Goal: Information Seeking & Learning: Compare options

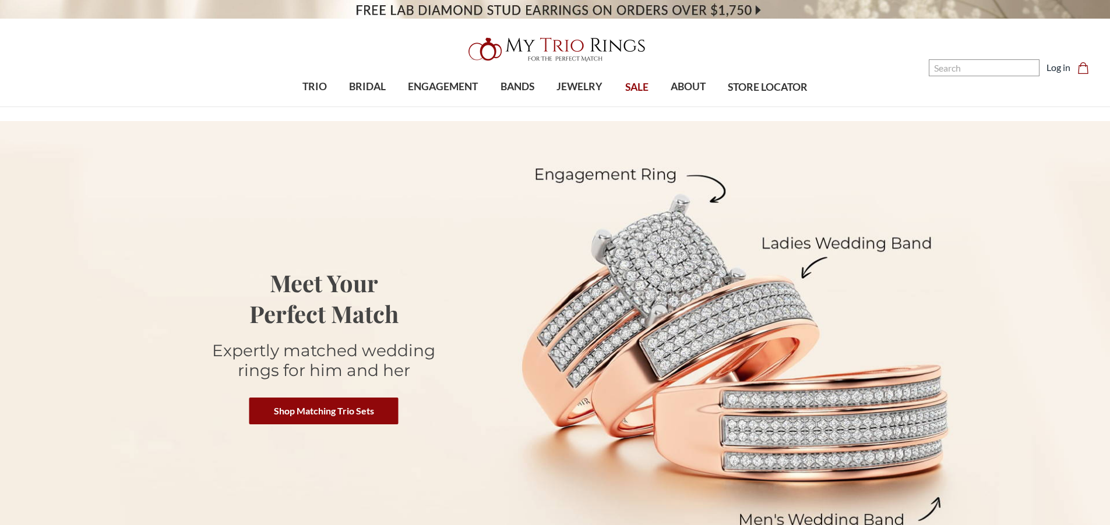
click at [807, 30] on header "Toggle menu 0" at bounding box center [555, 53] width 1110 height 107
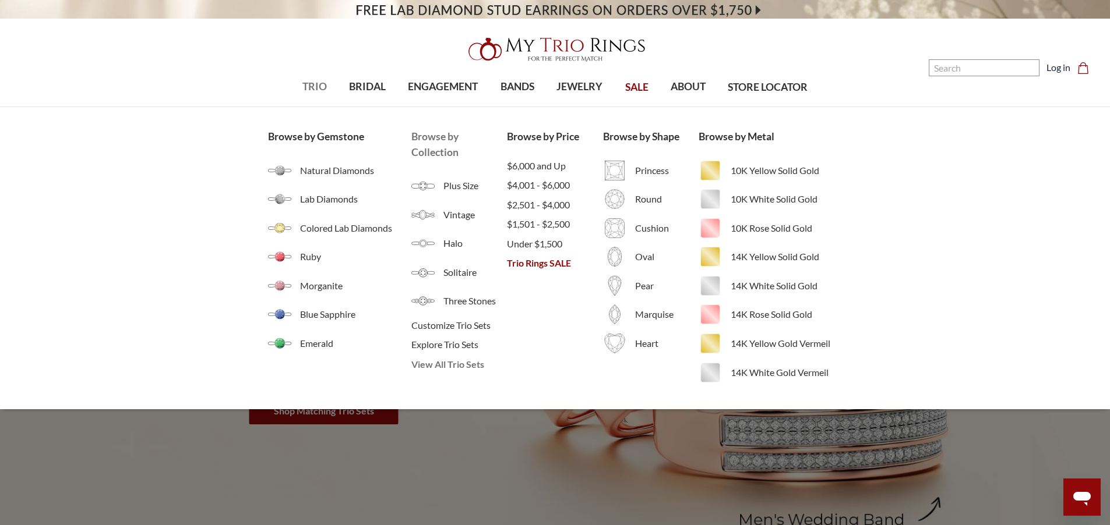
click at [458, 366] on span "View All Trio Sets" at bounding box center [459, 365] width 96 height 14
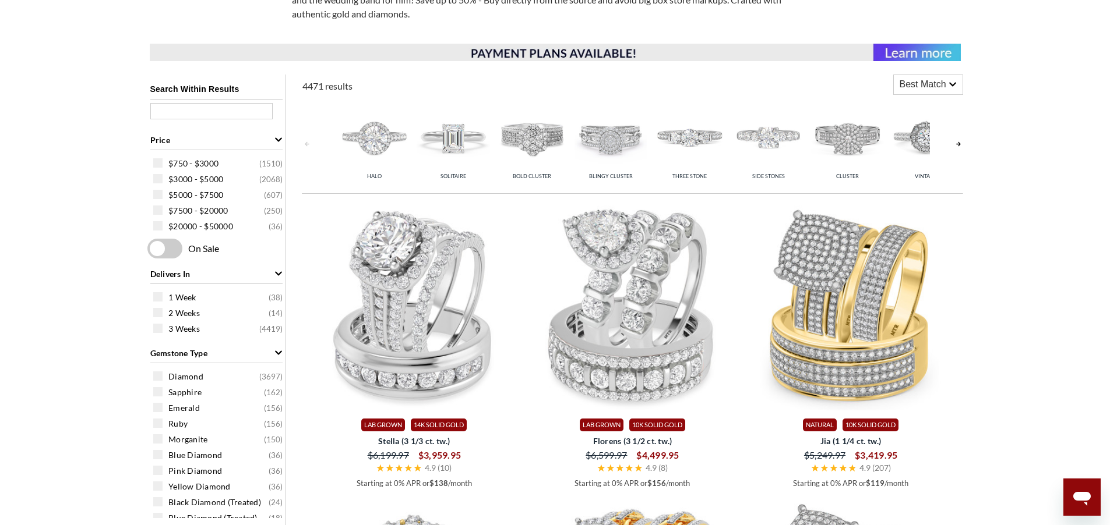
scroll to position [210, 0]
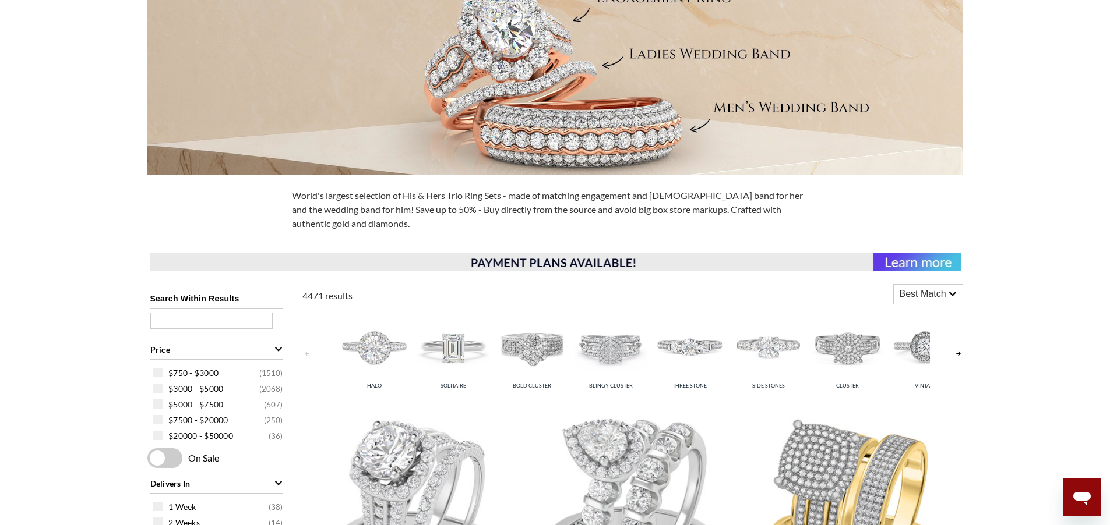
click at [1020, 66] on div at bounding box center [555, 73] width 1110 height 204
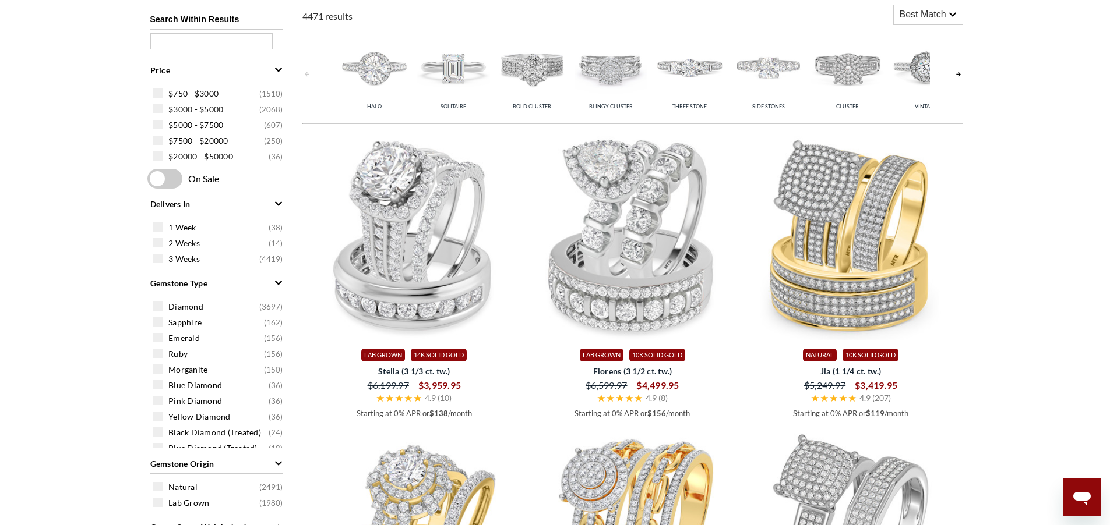
click at [959, 73] on link at bounding box center [957, 74] width 9 height 93
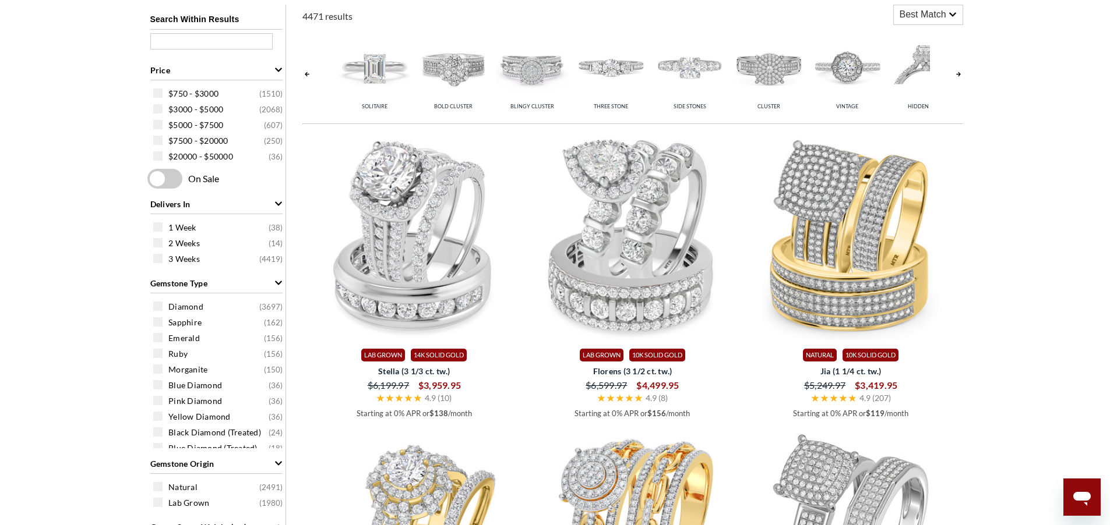
click at [959, 73] on link at bounding box center [957, 74] width 9 height 93
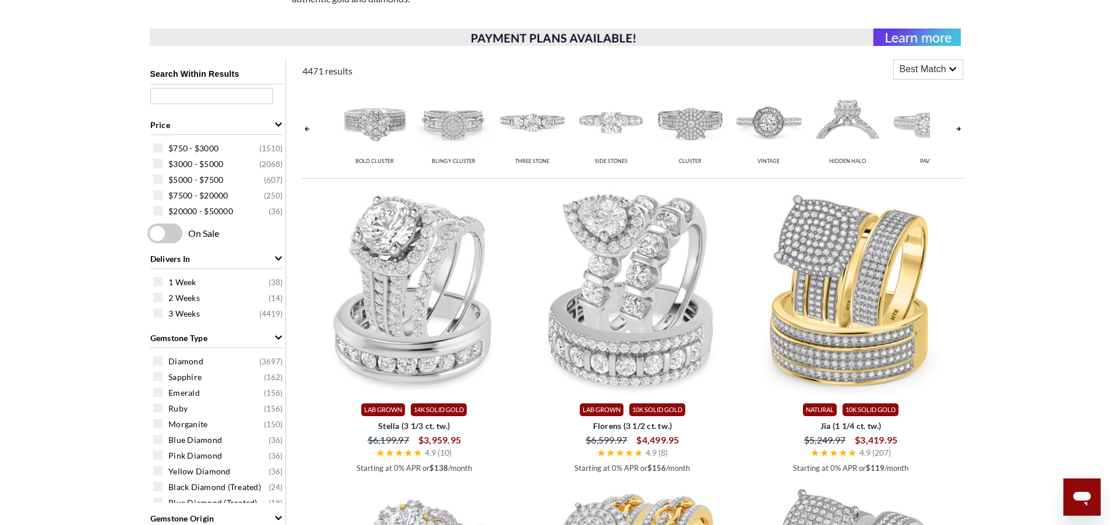
scroll to position [419, 0]
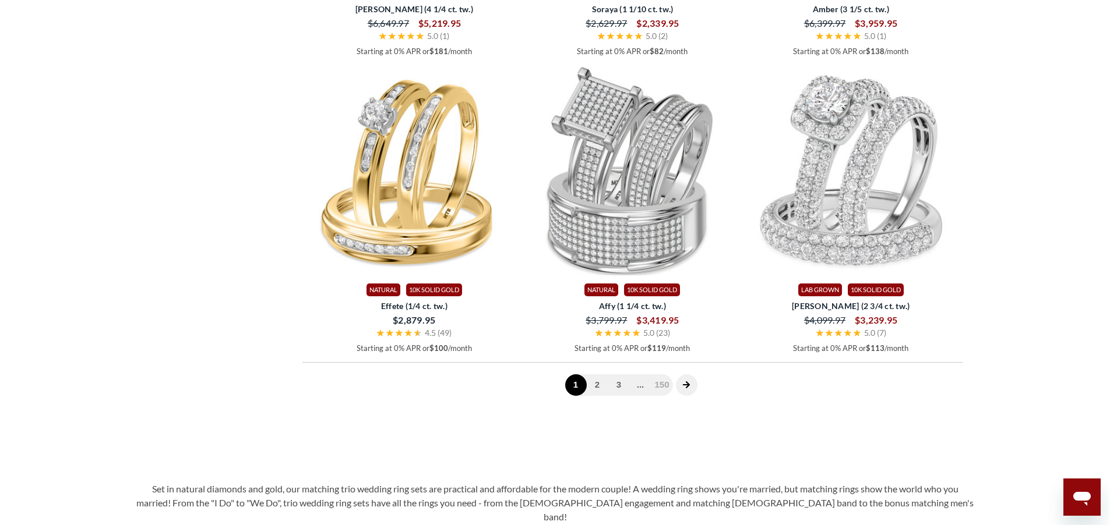
scroll to position [2376, 0]
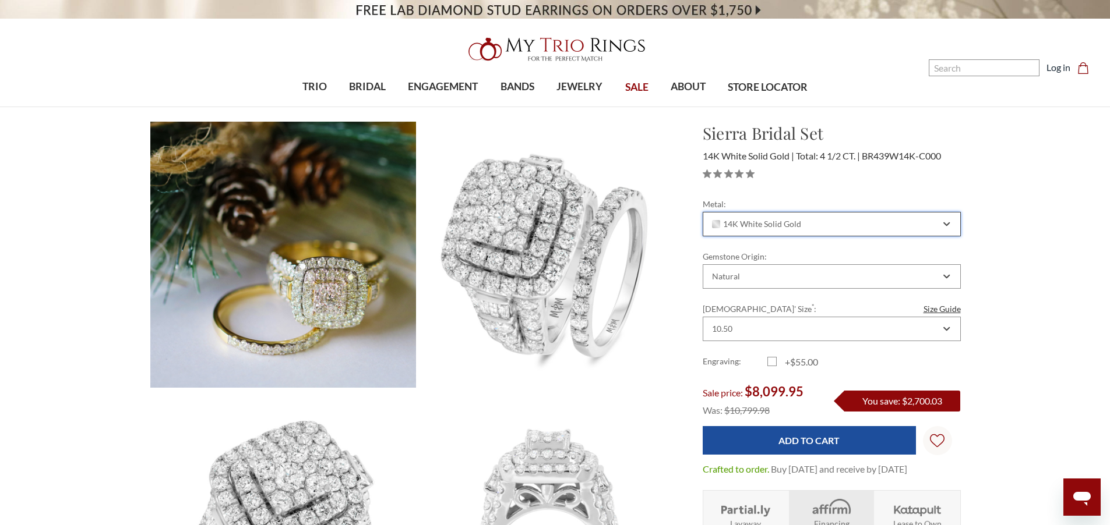
click at [889, 229] on div "14K White Solid Gold" at bounding box center [831, 224] width 258 height 24
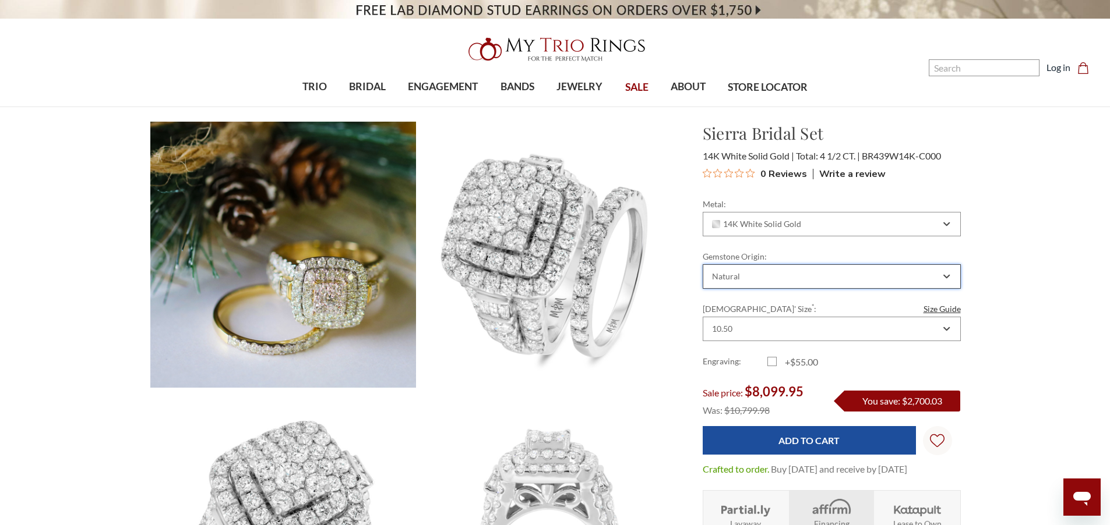
click at [898, 284] on div "Natural" at bounding box center [831, 276] width 258 height 24
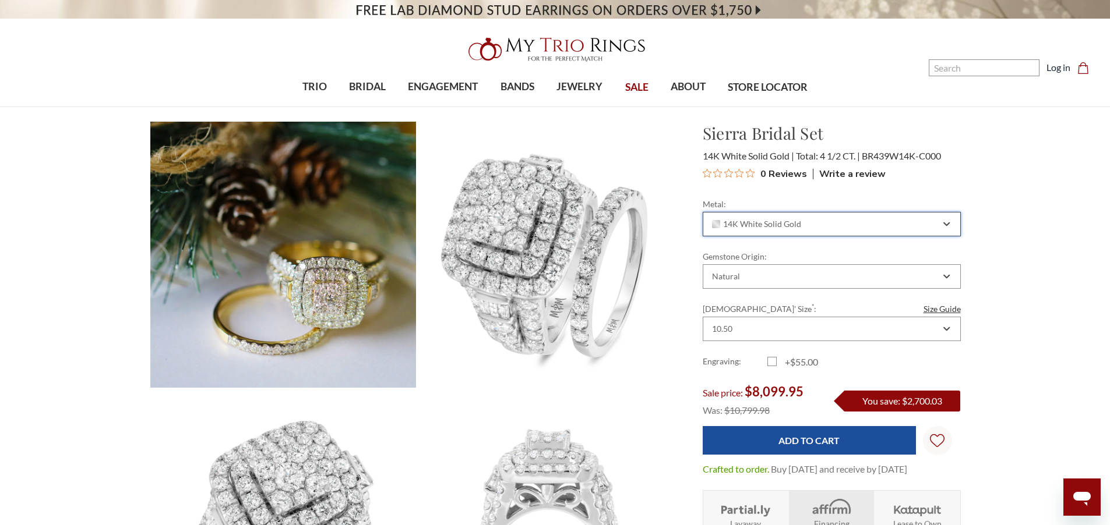
click at [850, 233] on div "14K White Solid Gold" at bounding box center [831, 224] width 258 height 24
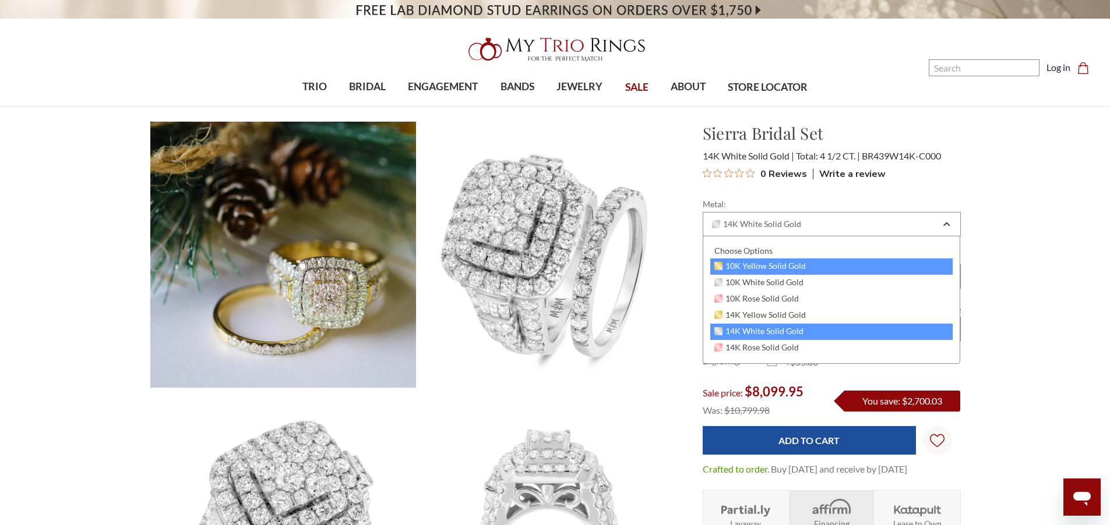
click at [841, 264] on div "10K Yellow Solid Gold" at bounding box center [831, 267] width 243 height 16
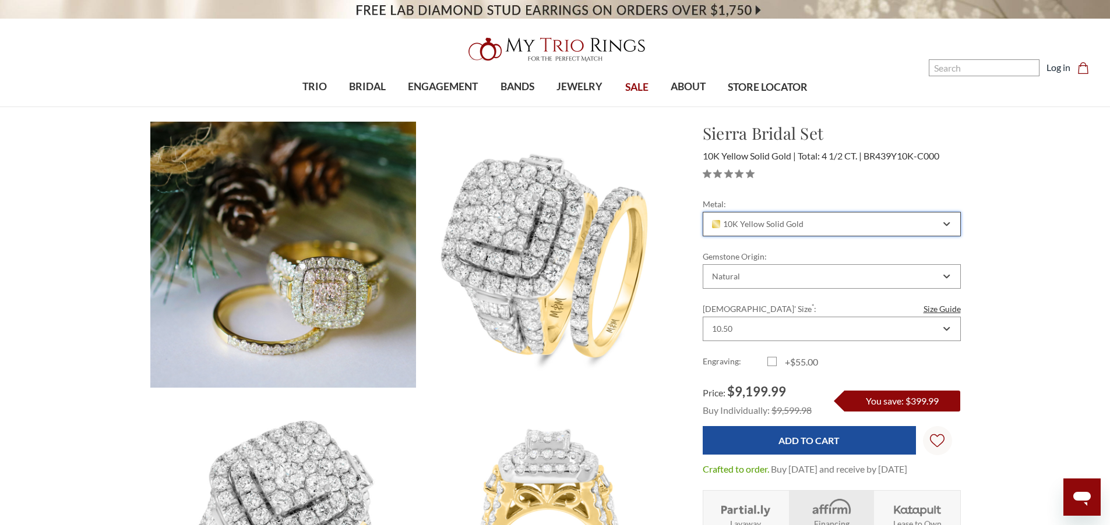
click at [846, 224] on div "10K Yellow Solid Gold" at bounding box center [825, 224] width 230 height 9
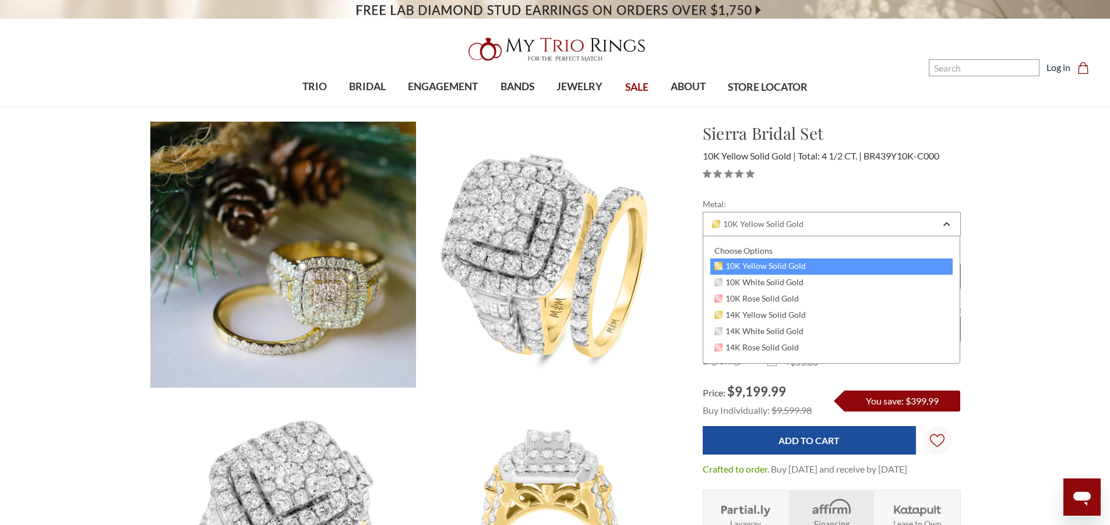
click at [952, 186] on section "Sierra Bridal Set $9,199.99 10K Yellow Solid Gold Total: 4 1/2 CT. BR439Y10K-C0…" at bounding box center [831, 372] width 277 height 502
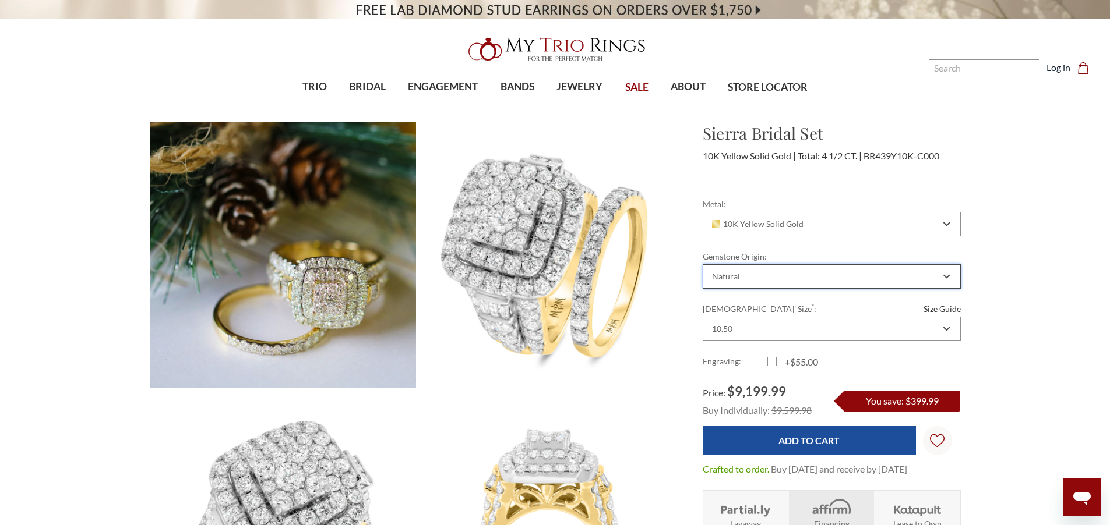
click at [824, 274] on div "Natural" at bounding box center [825, 276] width 230 height 9
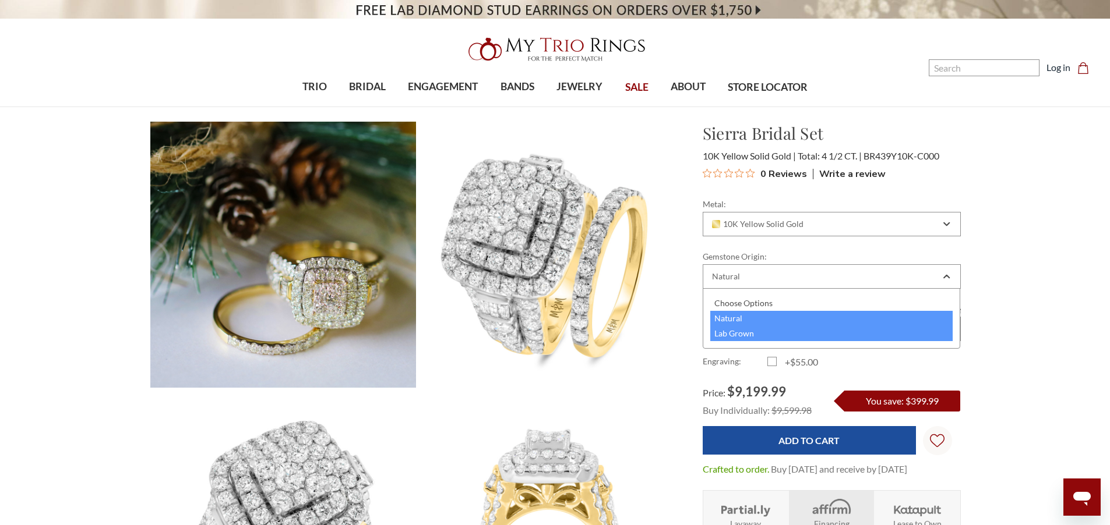
click at [815, 336] on div "Lab Grown" at bounding box center [831, 333] width 243 height 15
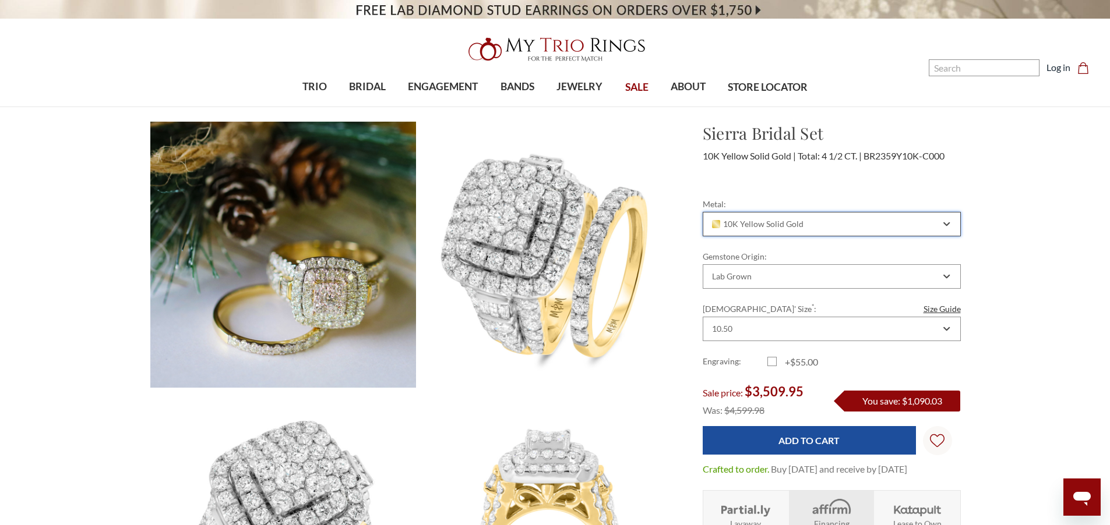
click at [845, 222] on div "10K Yellow Solid Gold" at bounding box center [825, 224] width 230 height 9
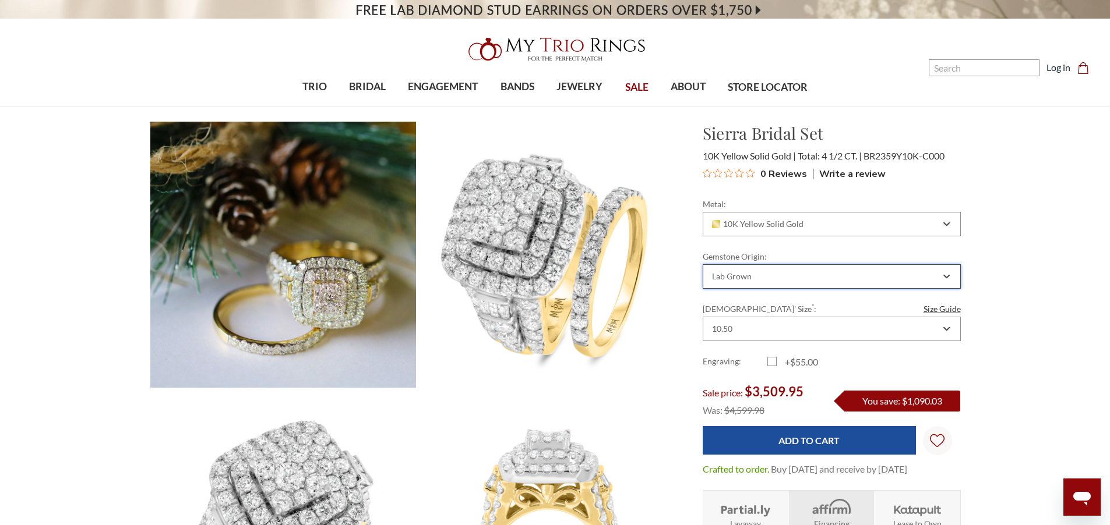
click at [819, 284] on div "Lab Grown" at bounding box center [831, 276] width 258 height 24
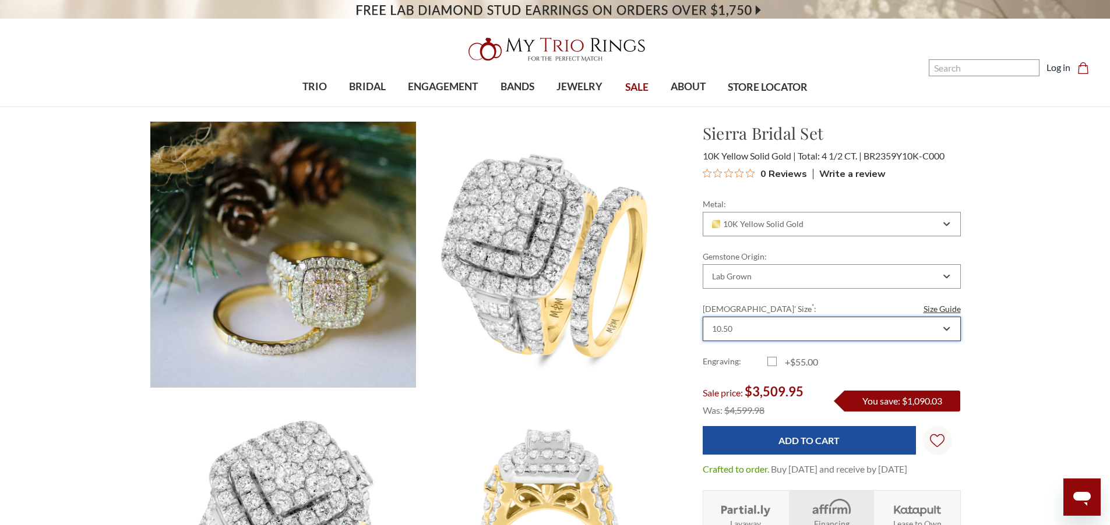
click at [826, 322] on div "10.50" at bounding box center [831, 329] width 258 height 24
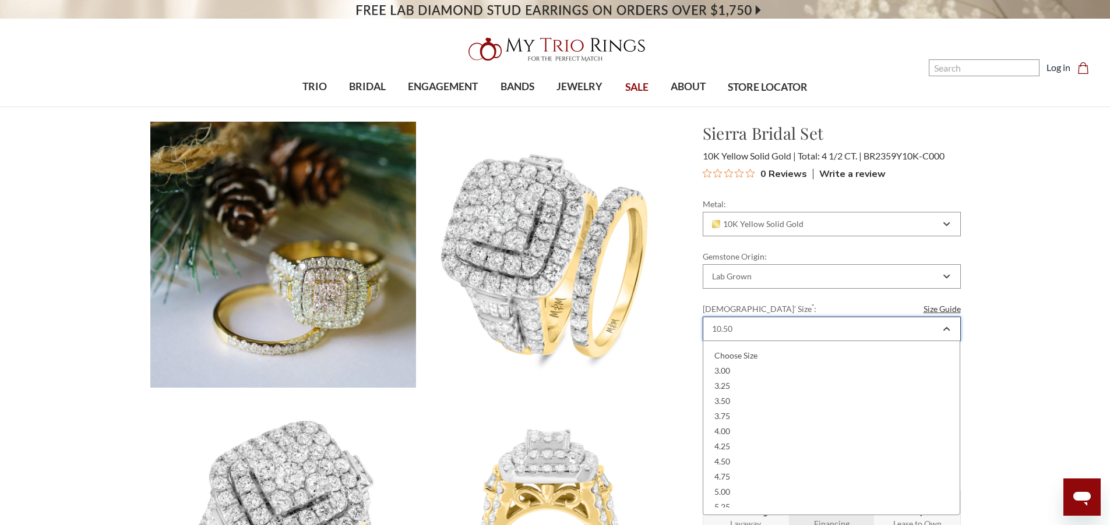
scroll to position [325, 0]
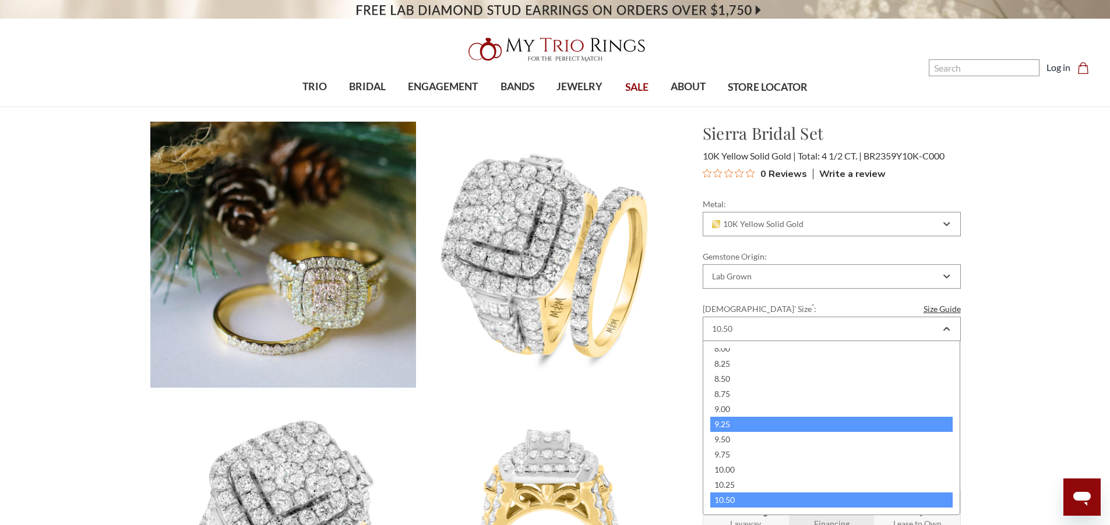
click at [814, 423] on div "9.25" at bounding box center [831, 424] width 243 height 15
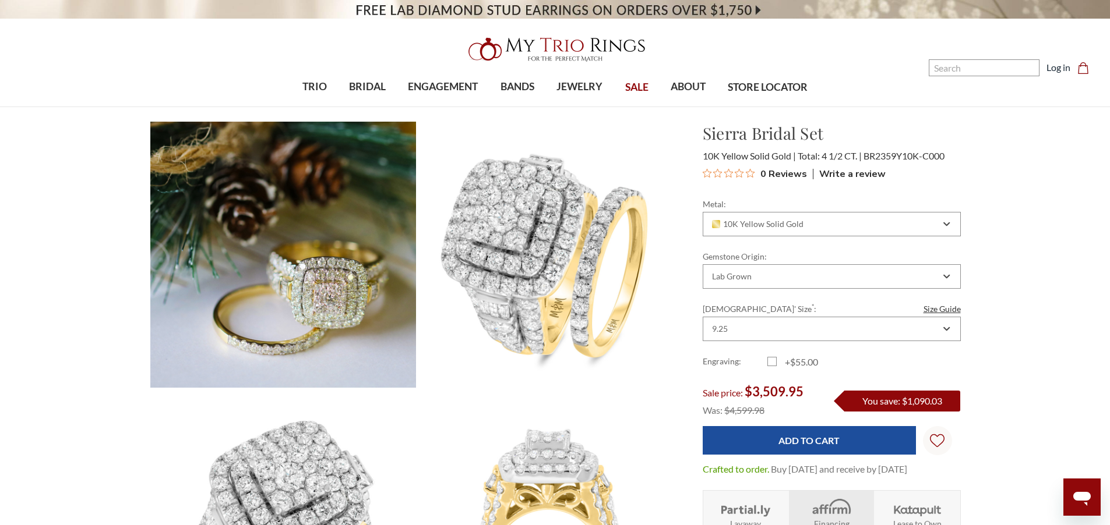
click at [895, 264] on div "Gemstone Origin: Choose Options Natural Lab Grown Lab Grown" at bounding box center [831, 269] width 258 height 38
click at [893, 274] on div "Lab Grown" at bounding box center [825, 276] width 230 height 9
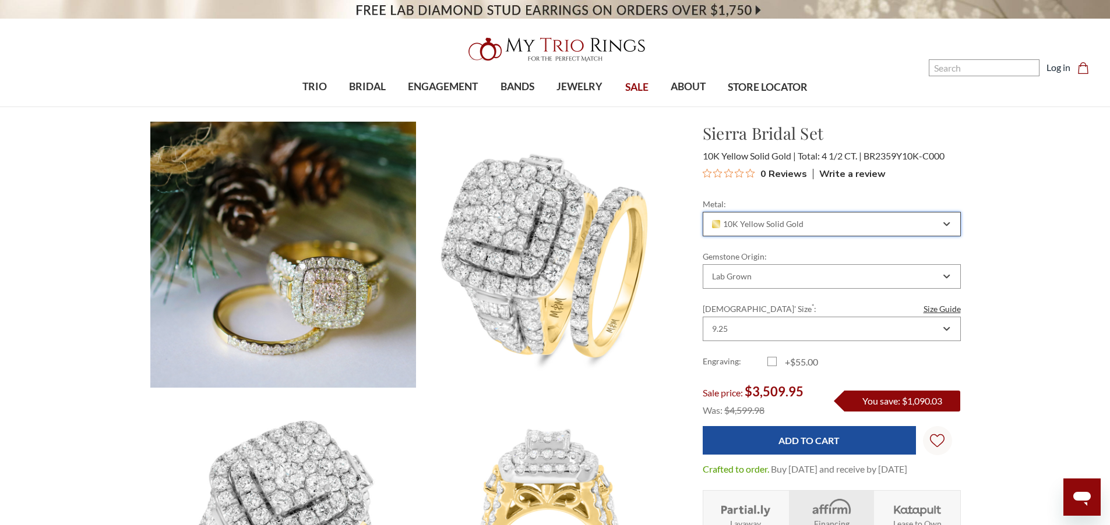
click at [879, 221] on div "10K Yellow Solid Gold" at bounding box center [825, 224] width 230 height 9
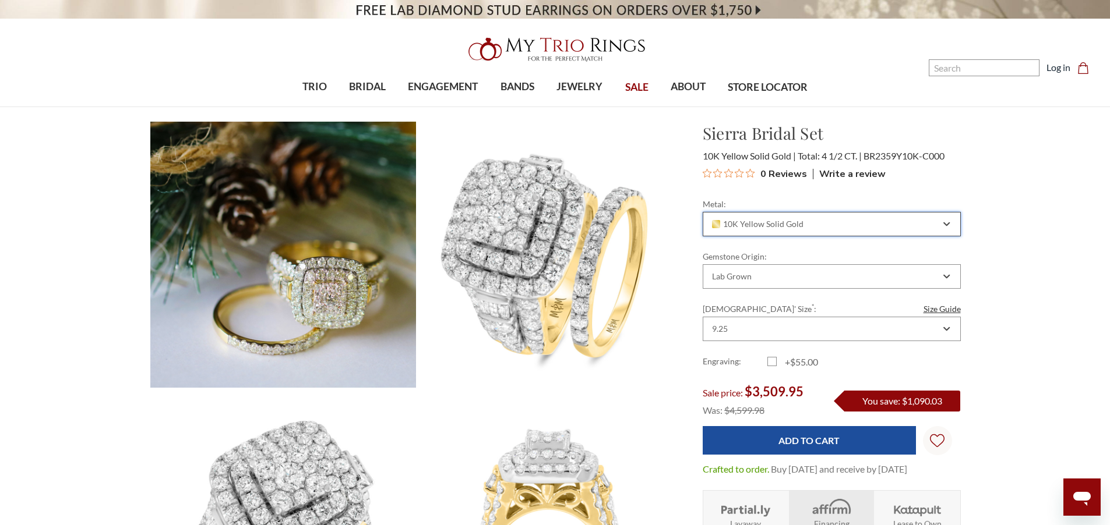
click at [886, 230] on div "10K Yellow Solid Gold" at bounding box center [831, 224] width 258 height 24
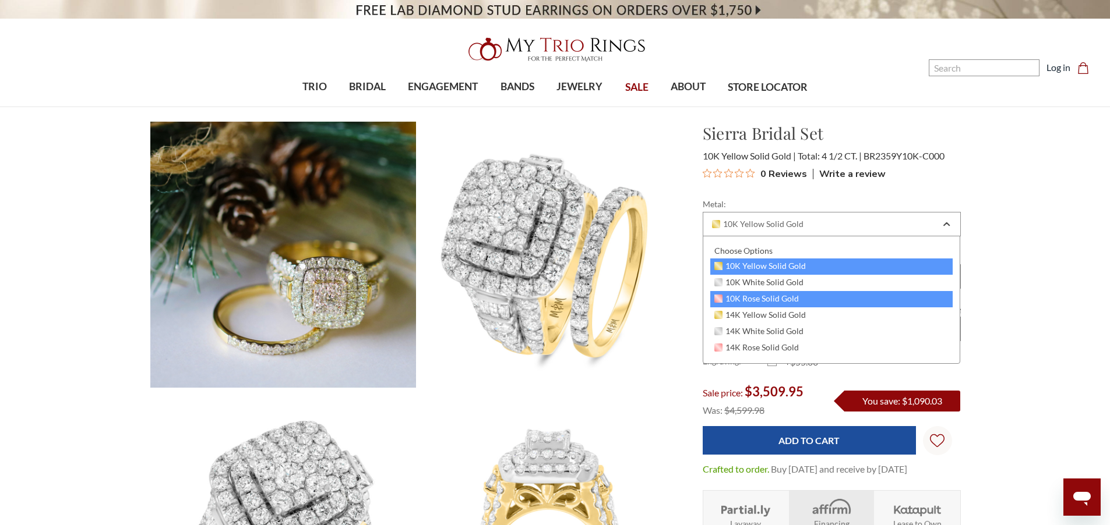
click at [836, 306] on div "10K Rose Solid Gold" at bounding box center [831, 299] width 243 height 16
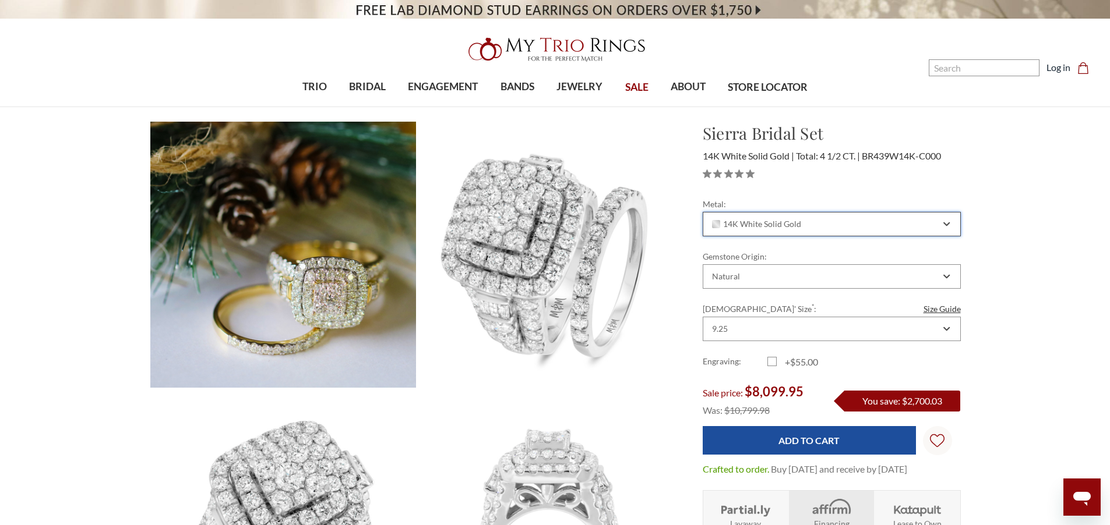
click at [927, 226] on div "14K White Solid Gold" at bounding box center [825, 224] width 230 height 9
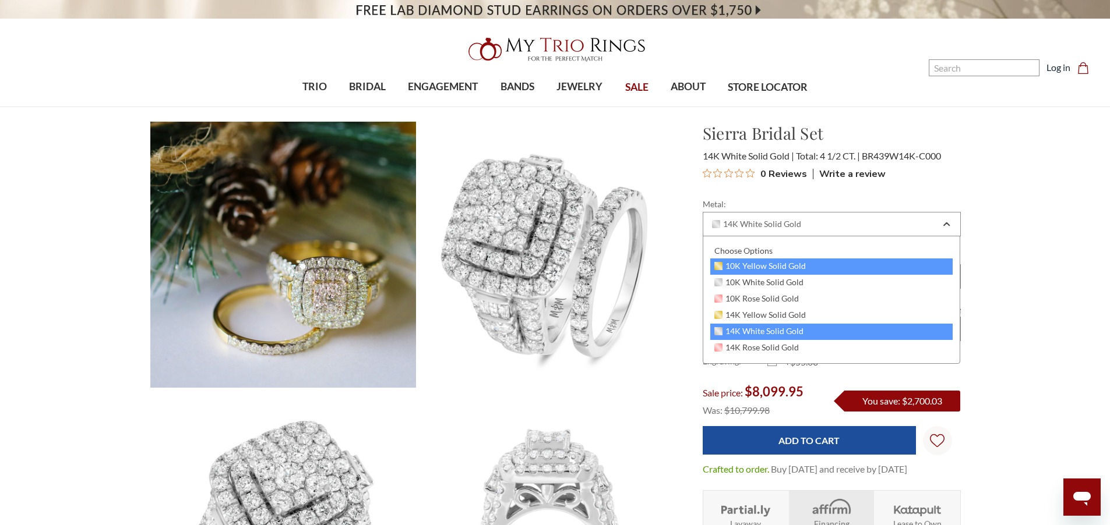
click at [904, 264] on div "10K Yellow Solid Gold" at bounding box center [831, 267] width 243 height 16
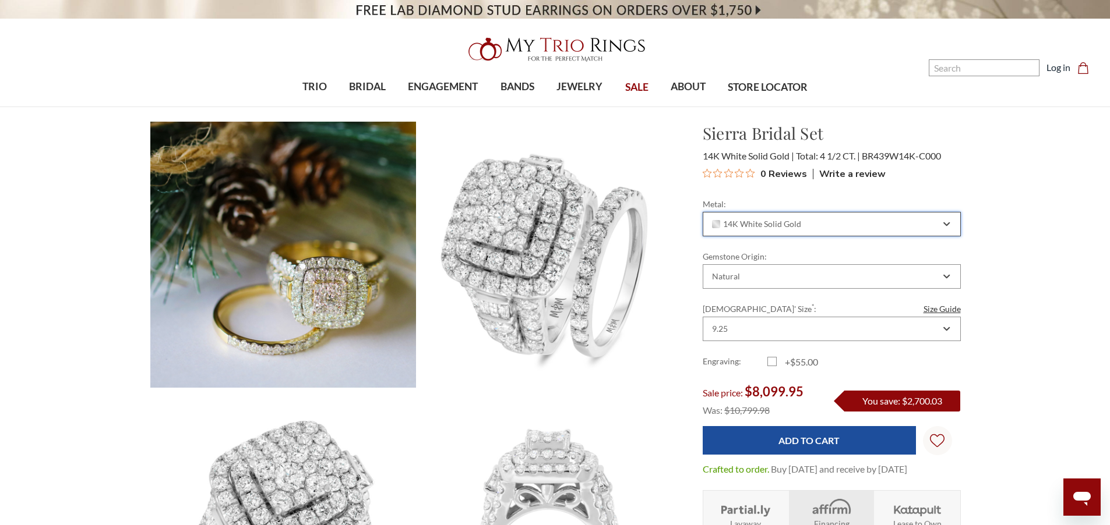
click at [819, 227] on div "14K White Solid Gold" at bounding box center [825, 224] width 230 height 9
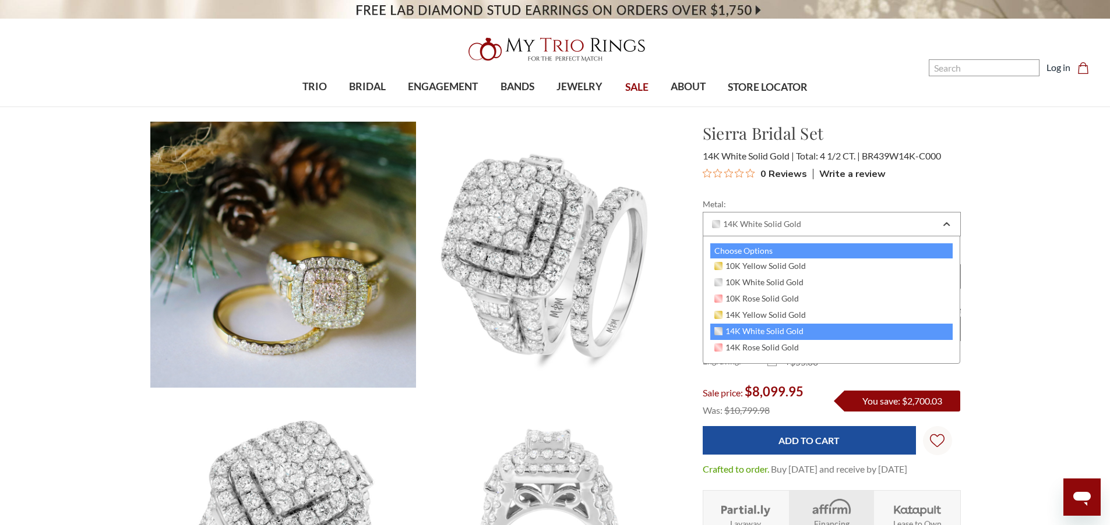
click at [877, 254] on div "Choose Options" at bounding box center [831, 250] width 243 height 15
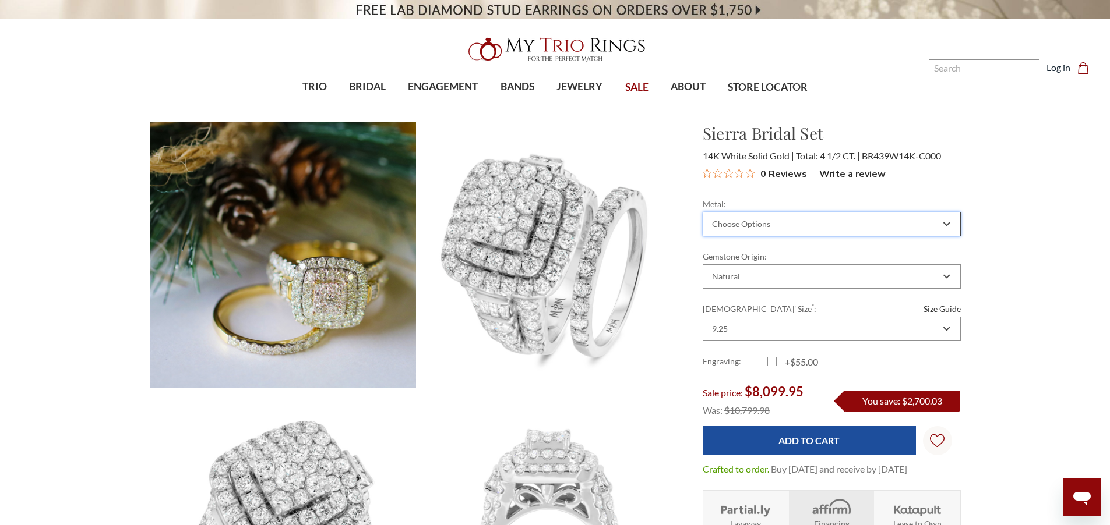
click at [899, 221] on div "Choose Options" at bounding box center [825, 224] width 230 height 9
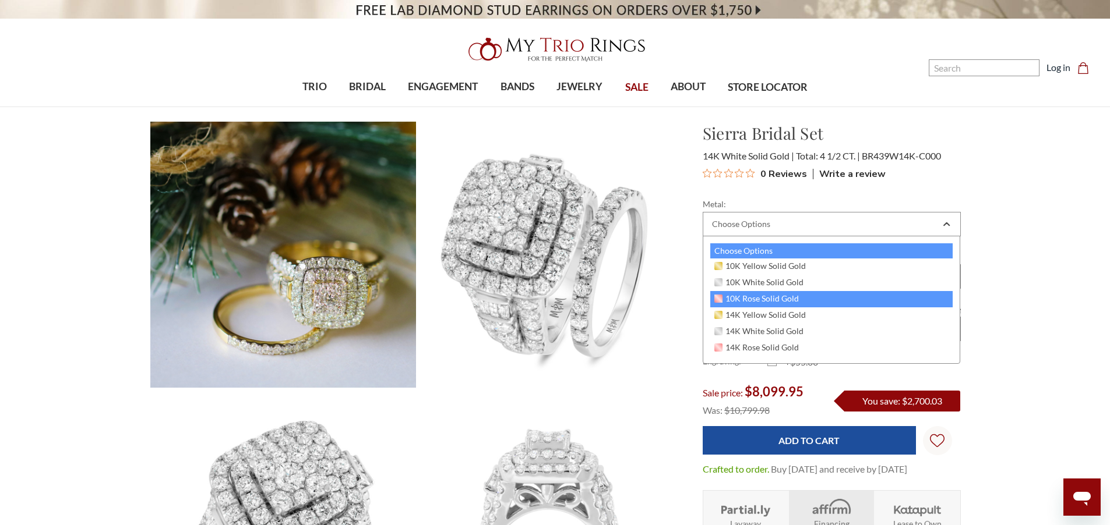
click at [847, 299] on div "10K Rose Solid Gold" at bounding box center [831, 299] width 243 height 16
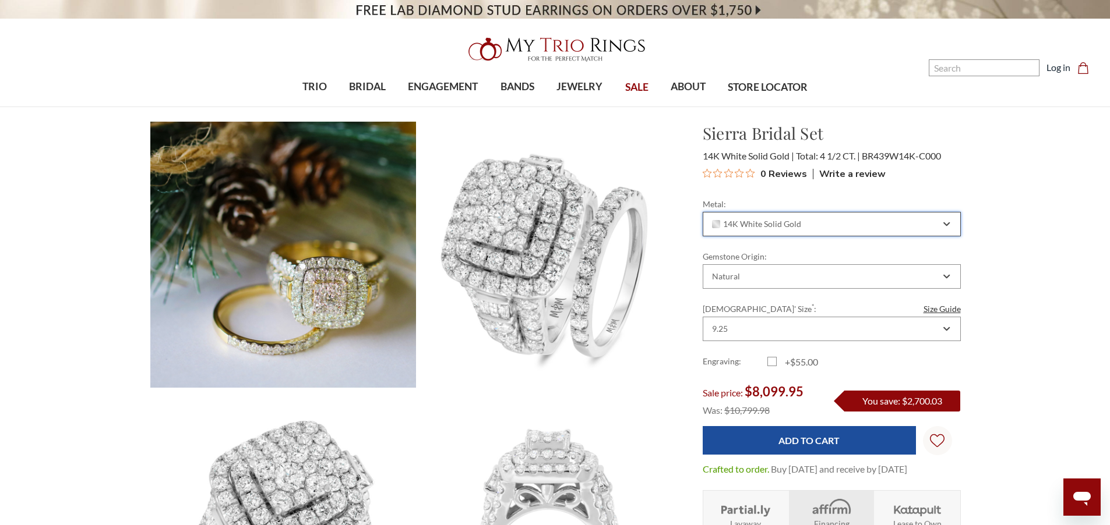
click at [939, 220] on div "14K White Solid Gold" at bounding box center [825, 224] width 230 height 9
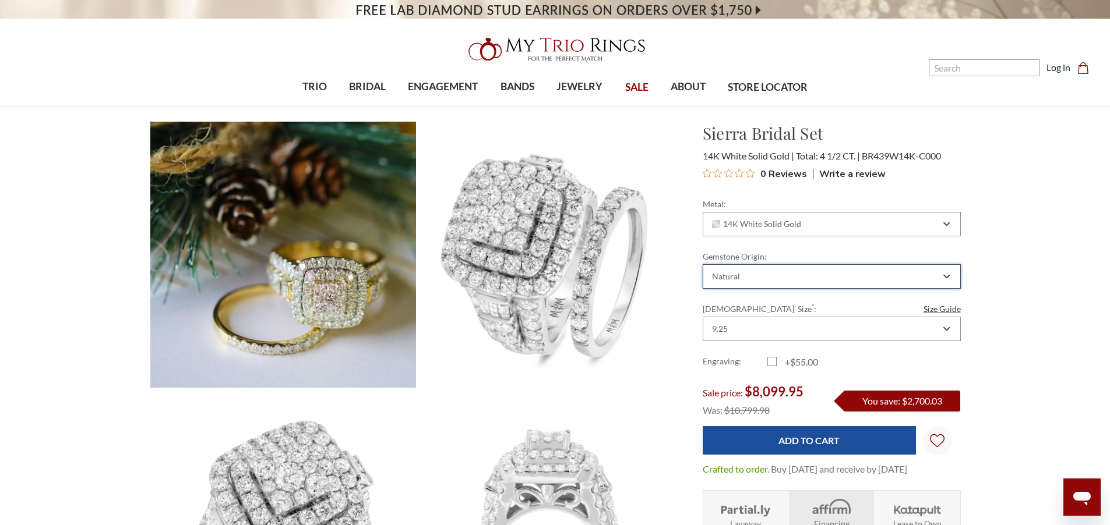
click at [888, 273] on div "Natural" at bounding box center [825, 276] width 230 height 9
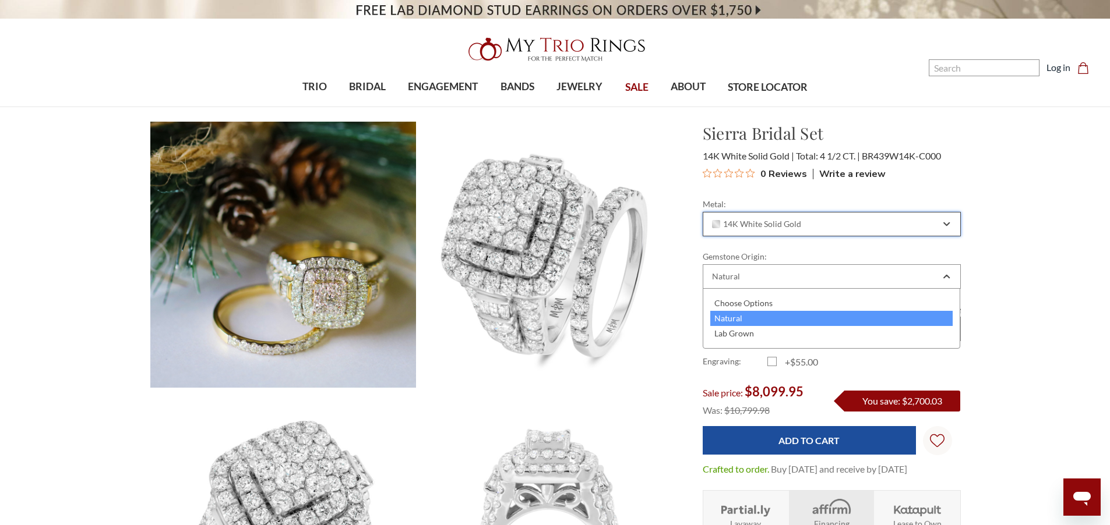
click at [902, 225] on div "14K White Solid Gold" at bounding box center [825, 224] width 230 height 9
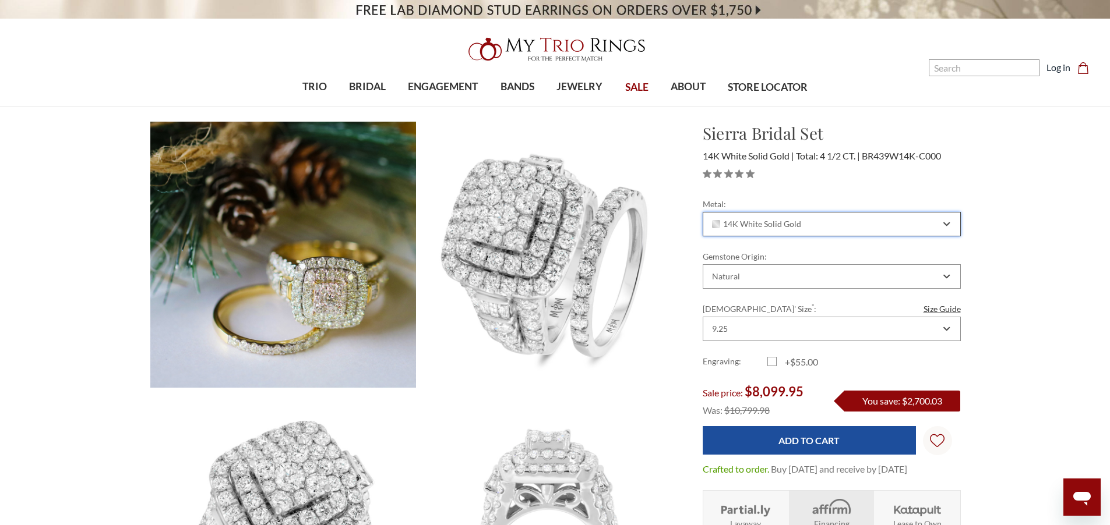
click at [944, 227] on icon "Combobox" at bounding box center [946, 224] width 6 height 7
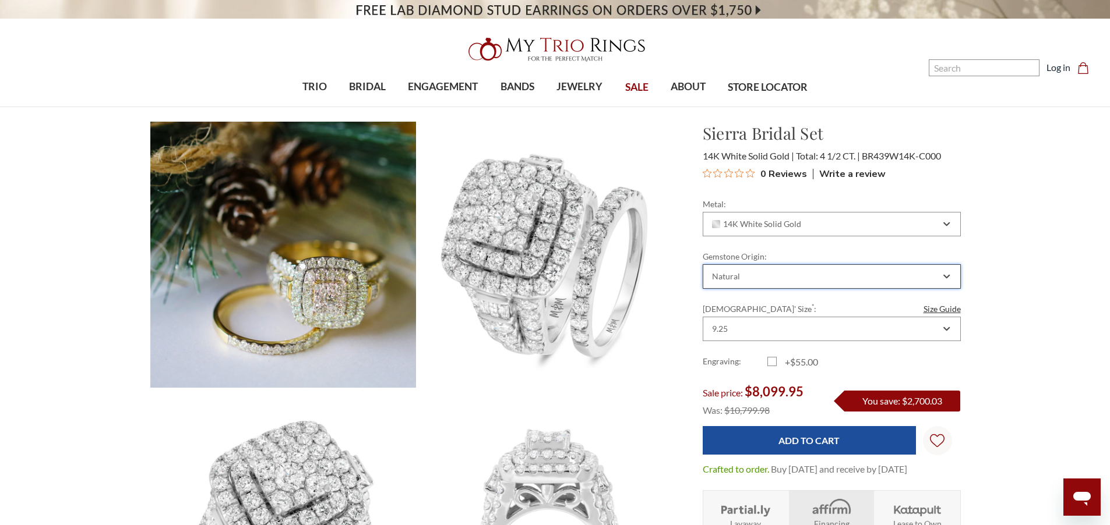
click at [873, 283] on div "Natural" at bounding box center [831, 276] width 258 height 24
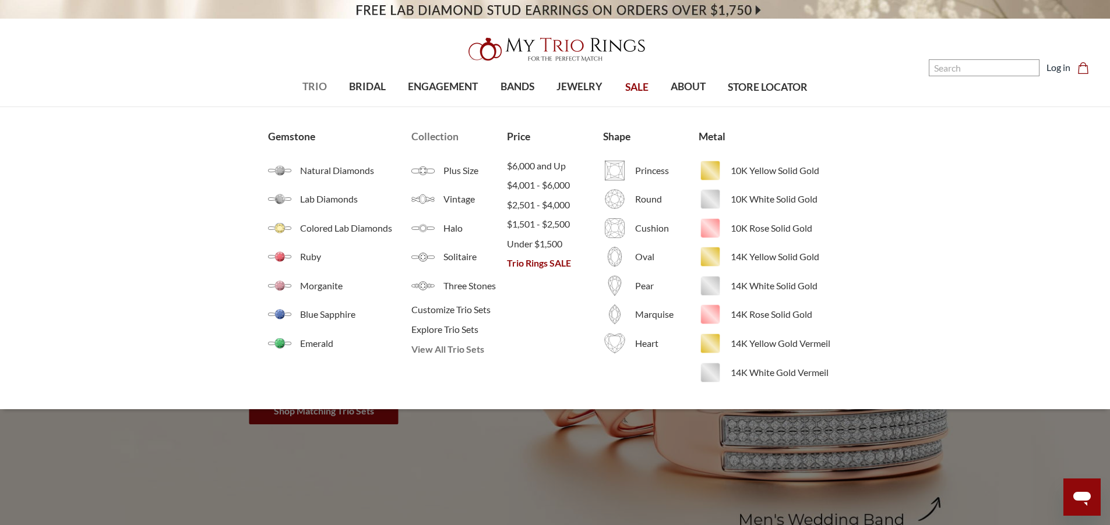
click at [456, 354] on span "View All Trio Sets" at bounding box center [459, 349] width 96 height 14
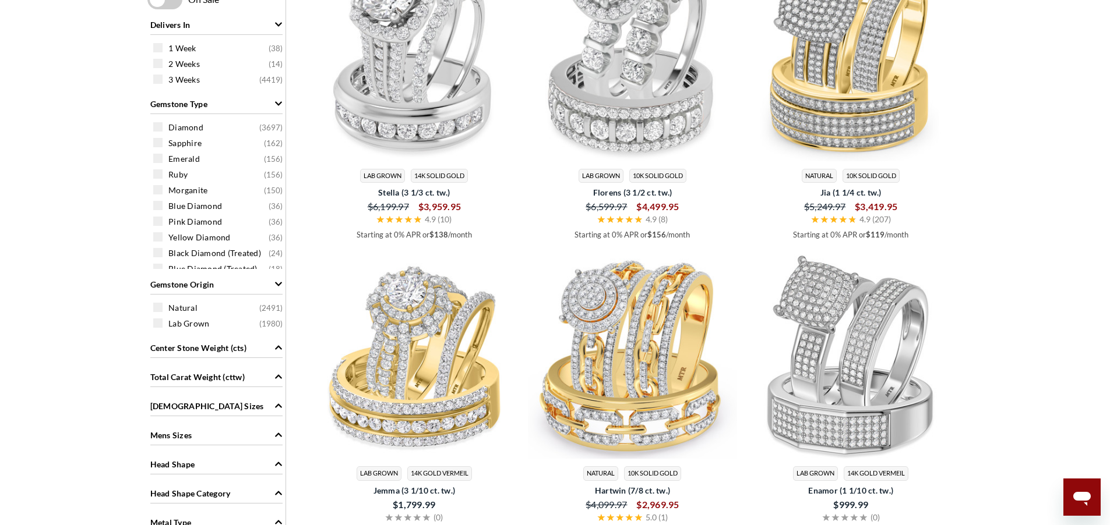
scroll to position [489, 0]
